Goal: Use online tool/utility: Use online tool/utility

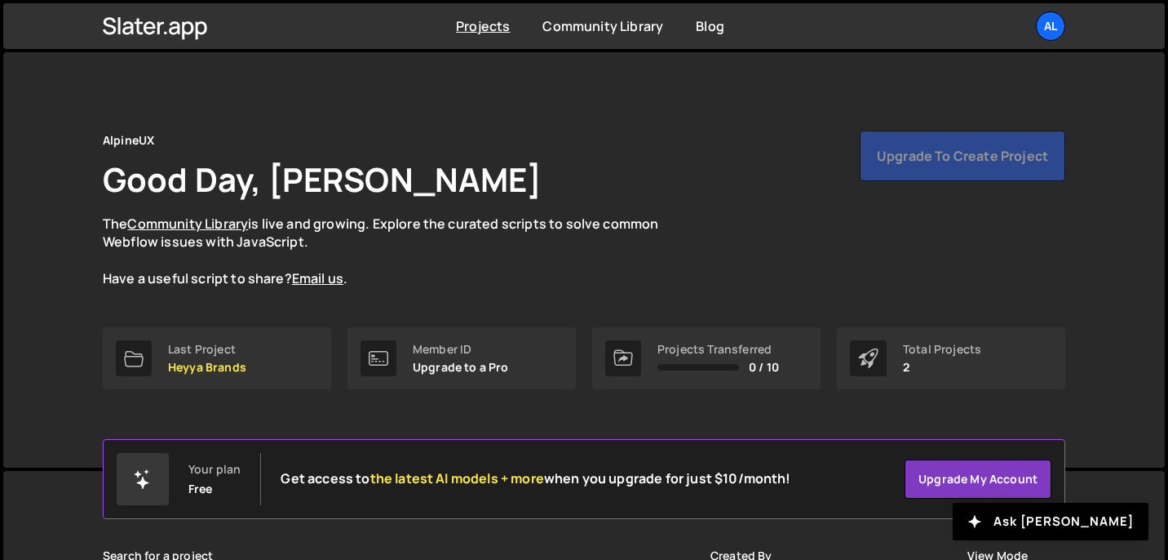
click at [866, 153] on div "Upgrade to create project" at bounding box center [963, 156] width 206 height 51
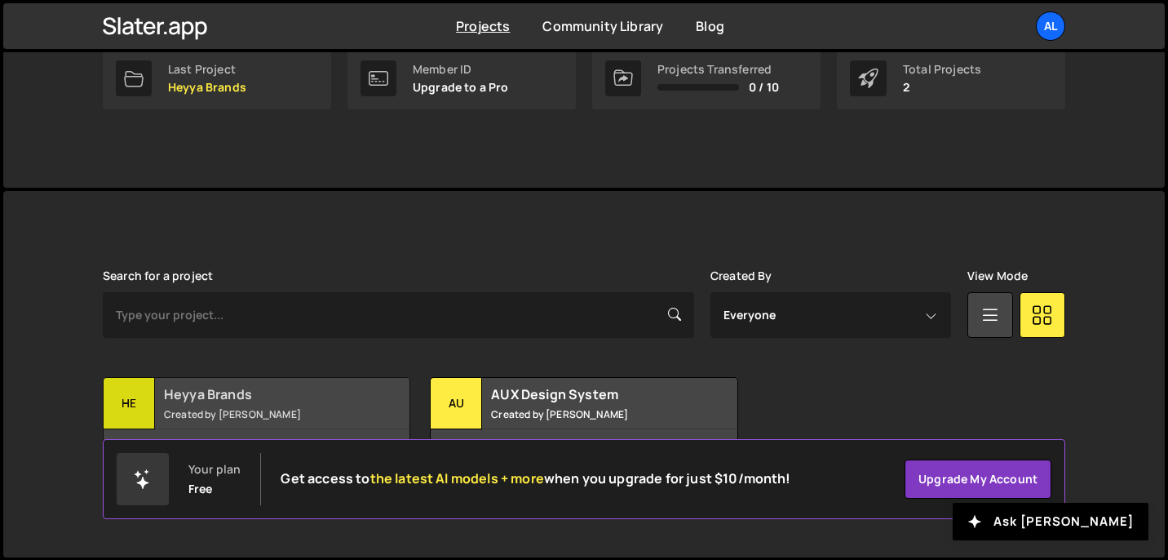
click at [203, 390] on h2 "Heyya Brands" at bounding box center [262, 394] width 197 height 18
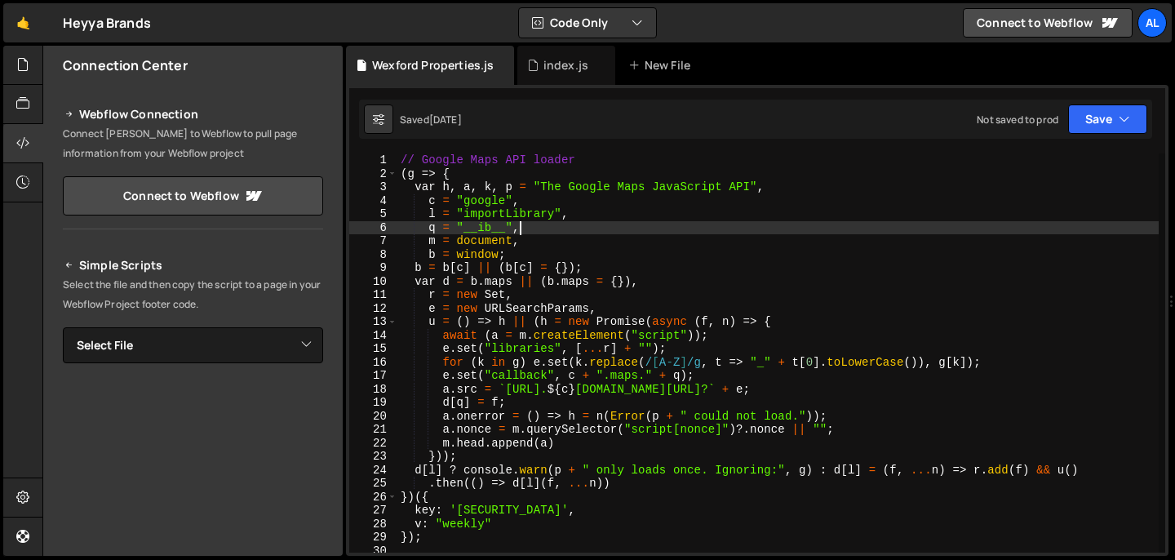
click at [867, 228] on div "// Google Maps API loader ( g => { var h , a , k , p = "The Google Maps JavaScr…" at bounding box center [777, 366] width 761 height 426
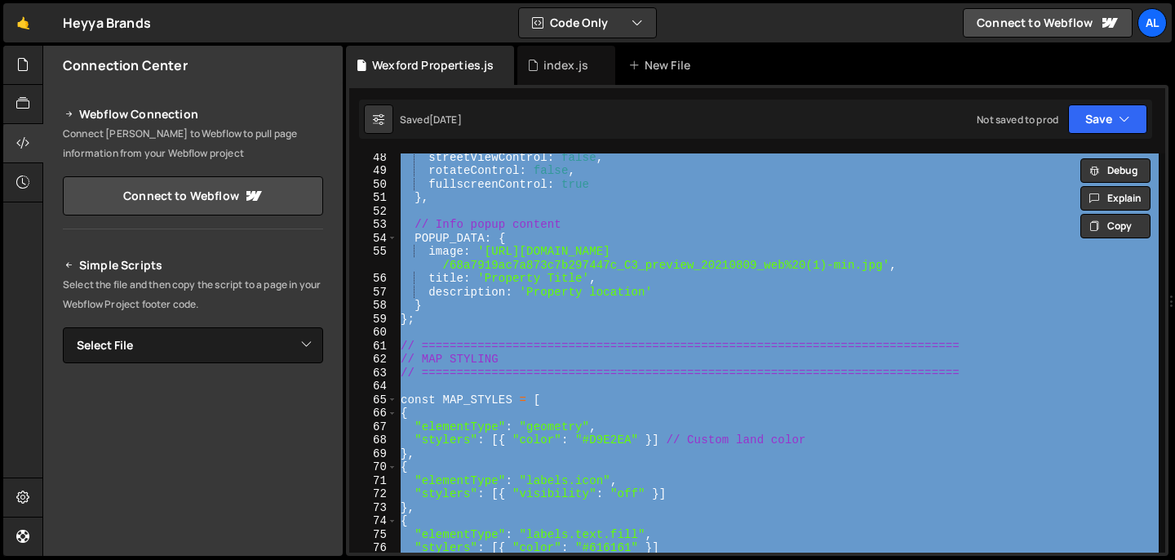
scroll to position [635, 0]
click at [763, 265] on div "streetViewControl : false , rotateControl : false , fullscreenControl : true } …" at bounding box center [777, 363] width 761 height 426
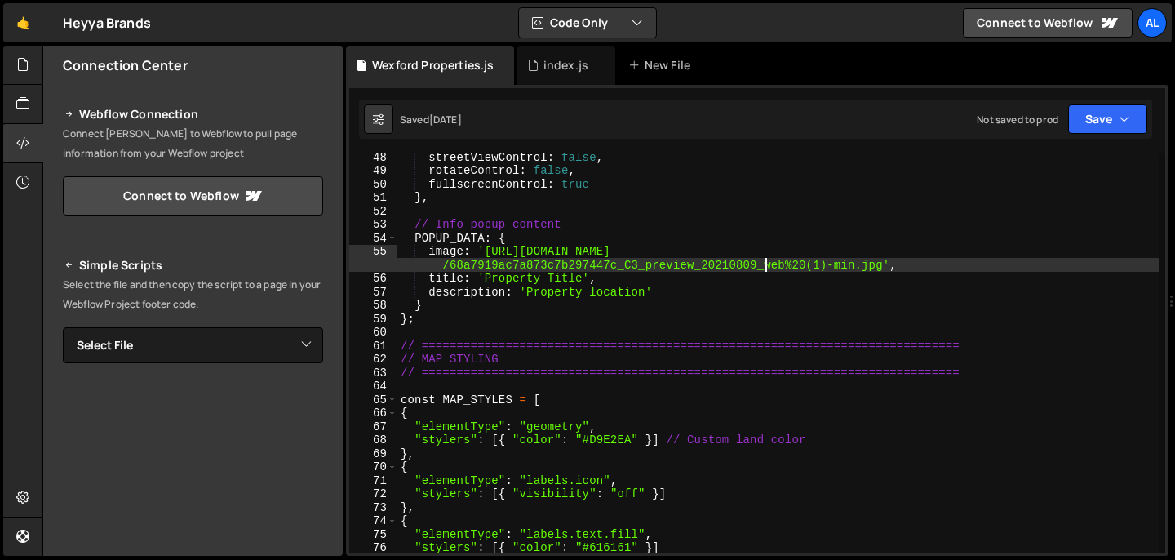
type textarea "*/"
